Goal: Use online tool/utility: Utilize a website feature to perform a specific function

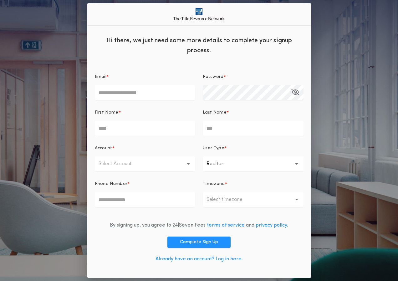
click at [195, 259] on link "Already have an account? Log in here." at bounding box center [199, 259] width 87 height 5
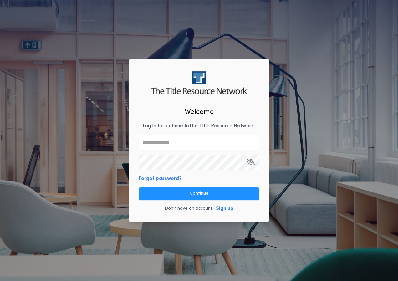
click at [177, 146] on input "text" at bounding box center [199, 142] width 120 height 15
type input "**********"
click at [182, 187] on div "**********" at bounding box center [199, 141] width 140 height 164
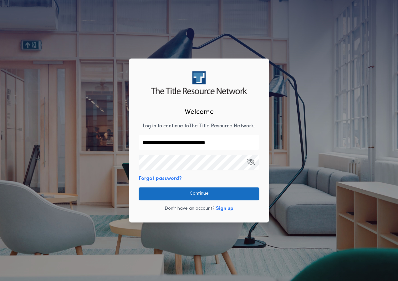
click at [184, 188] on button "Continue" at bounding box center [199, 193] width 120 height 13
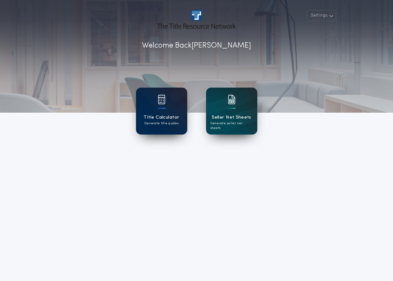
click at [145, 110] on div "Title Calculator Generate title quotes" at bounding box center [161, 111] width 51 height 47
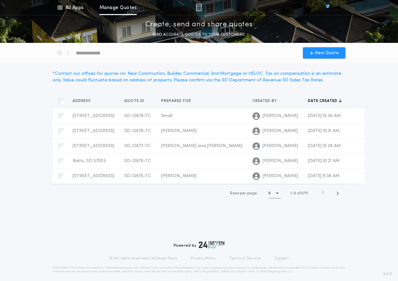
click at [301, 56] on div "New Quote" at bounding box center [199, 53] width 300 height 20
click at [311, 49] on div "New Quote" at bounding box center [324, 52] width 43 height 11
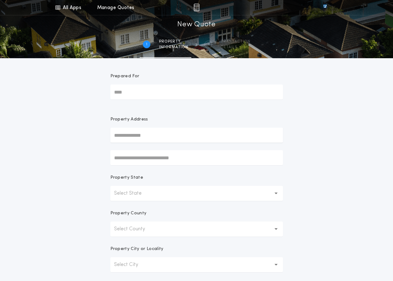
click at [150, 90] on input "Prepared For" at bounding box center [196, 92] width 173 height 15
type input "**********"
click at [141, 135] on input "text" at bounding box center [196, 135] width 173 height 15
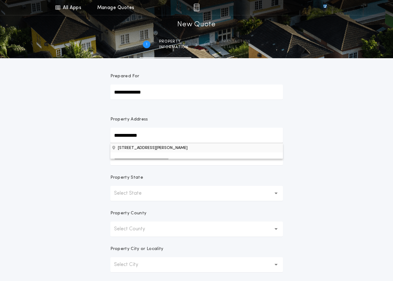
click at [145, 145] on button "[STREET_ADDRESS][PERSON_NAME]" at bounding box center [196, 147] width 173 height 9
type input "**********"
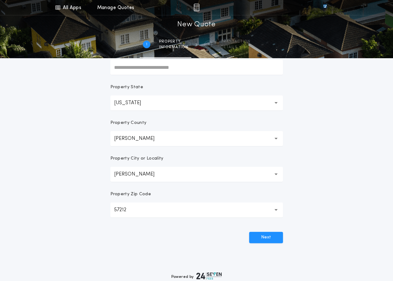
scroll to position [94, 0]
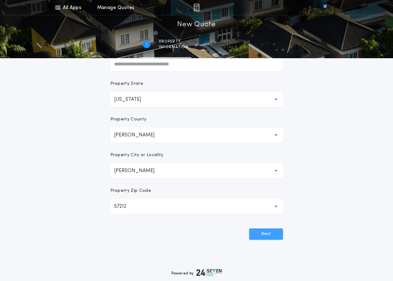
click at [271, 230] on button "Next" at bounding box center [266, 233] width 34 height 11
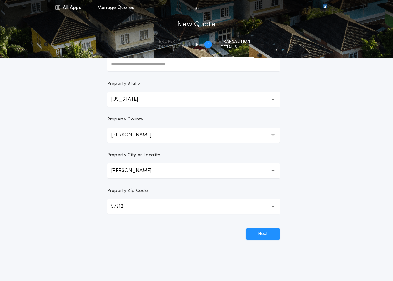
scroll to position [0, 0]
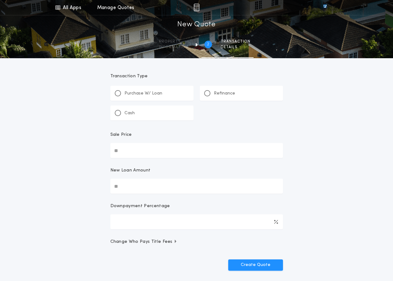
click at [134, 102] on div "Purchase W/ Loan Refinance Cash" at bounding box center [196, 103] width 173 height 35
click at [131, 100] on div "Purchase W/ Loan" at bounding box center [151, 93] width 83 height 15
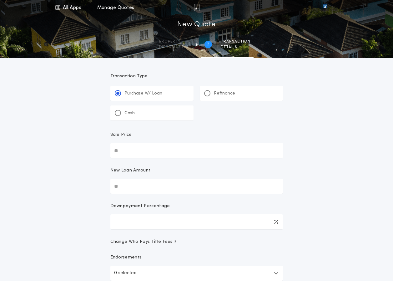
click at [192, 107] on div "Cash" at bounding box center [151, 112] width 83 height 15
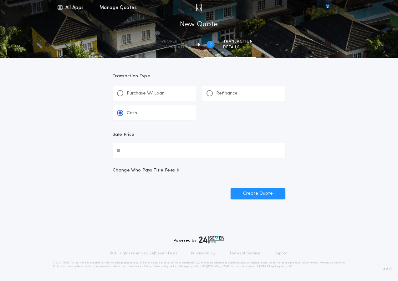
click at [172, 99] on div "Purchase W/ Loan" at bounding box center [154, 93] width 83 height 15
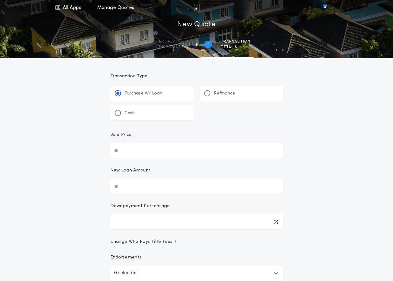
click at [165, 106] on div "Cash" at bounding box center [151, 112] width 83 height 15
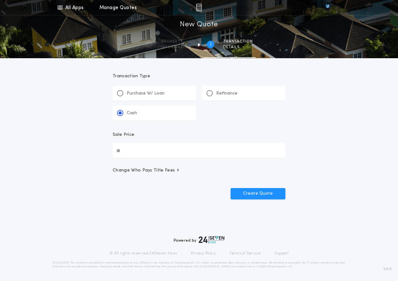
click at [186, 141] on div "Sale Price" at bounding box center [199, 137] width 173 height 11
click at [186, 143] on input "Sale Price" at bounding box center [199, 150] width 173 height 15
click at [178, 151] on input "Sale Price" at bounding box center [199, 150] width 173 height 15
click at [166, 152] on input "Sale Price" at bounding box center [199, 150] width 173 height 15
click at [128, 148] on input "Sale Price" at bounding box center [199, 150] width 173 height 15
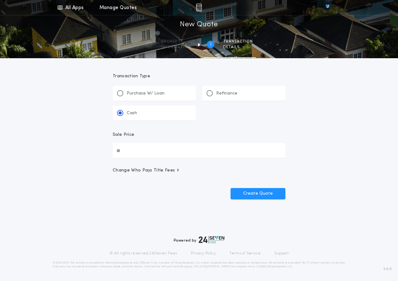
drag, startPoint x: 179, startPoint y: 126, endPoint x: 185, endPoint y: 125, distance: 5.7
click at [179, 125] on form "Transaction Type **** Purchase W/ Loan Refinance Cash Sale Price Change Who Pay…" at bounding box center [199, 128] width 188 height 141
click at [180, 46] on span "information" at bounding box center [176, 47] width 29 height 5
click at [139, 95] on p "Purchase W/ Loan" at bounding box center [146, 93] width 38 height 6
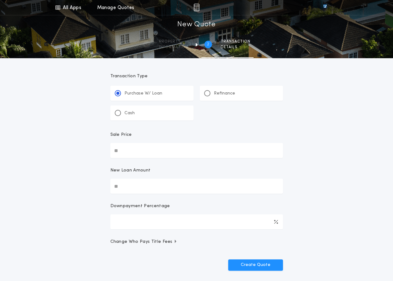
click at [149, 110] on div "Cash" at bounding box center [151, 112] width 83 height 15
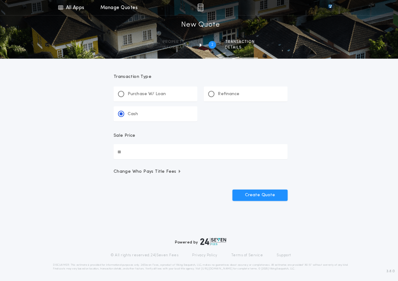
click at [151, 95] on p "Purchase W/ Loan" at bounding box center [146, 93] width 38 height 6
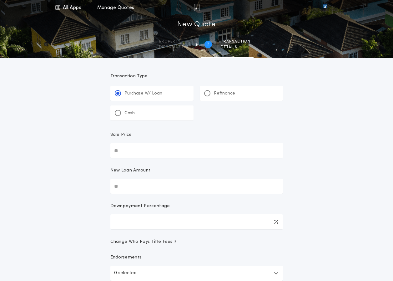
click at [151, 108] on div "Cash" at bounding box center [151, 112] width 83 height 15
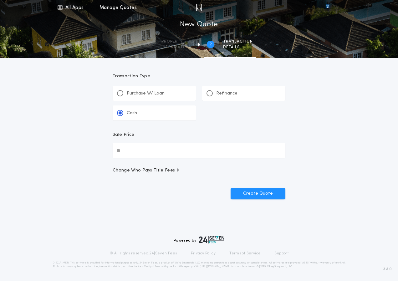
click at [158, 146] on input "Sale Price" at bounding box center [199, 150] width 173 height 15
click at [211, 93] on div at bounding box center [209, 93] width 3 height 3
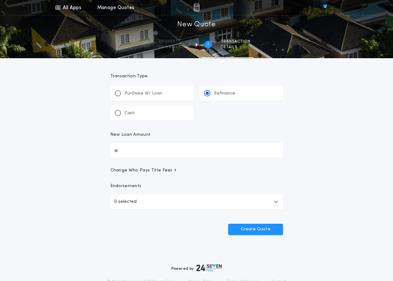
click at [154, 153] on input "New Loan Amount" at bounding box center [196, 150] width 173 height 15
click at [186, 151] on input "New Loan Amount" at bounding box center [196, 150] width 173 height 15
click at [196, 133] on div "New Loan Amount" at bounding box center [196, 137] width 173 height 11
click at [196, 143] on input "New Loan Amount" at bounding box center [196, 150] width 173 height 15
click at [136, 146] on input "New Loan Amount" at bounding box center [196, 150] width 173 height 15
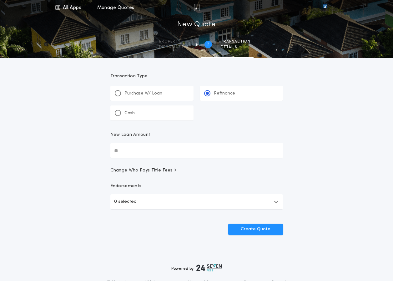
click at [135, 151] on input "New Loan Amount" at bounding box center [196, 150] width 173 height 15
